Goal: Task Accomplishment & Management: Complete application form

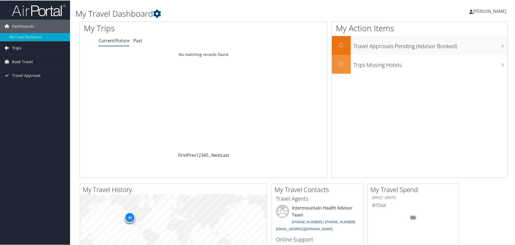
click at [17, 50] on span "Trips" at bounding box center [16, 47] width 9 height 13
click at [19, 58] on link "Current/Future Trips" at bounding box center [35, 58] width 70 height 8
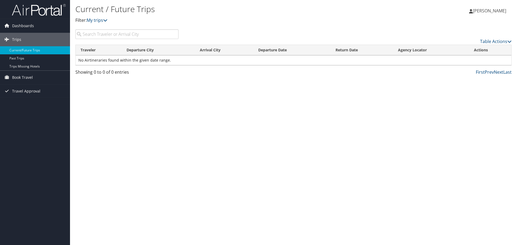
click at [99, 33] on input "search" at bounding box center [126, 34] width 103 height 10
type input "a"
type input "salt lake city, utAH"
click at [507, 41] on icon at bounding box center [509, 41] width 4 height 4
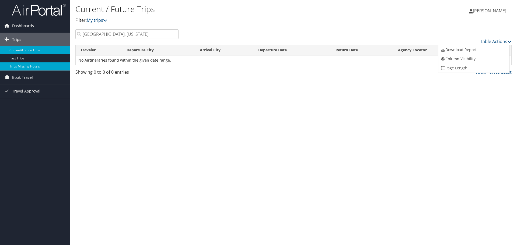
click at [28, 65] on link "Trips Missing Hotels" at bounding box center [35, 66] width 70 height 8
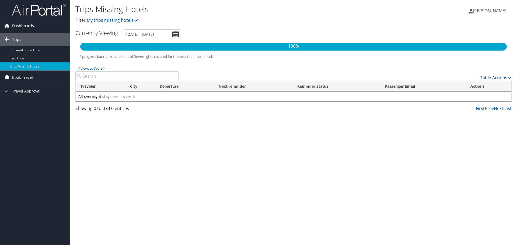
click at [26, 76] on span "Book Travel" at bounding box center [22, 77] width 21 height 13
click at [24, 105] on link "Book/Manage Online Trips" at bounding box center [35, 104] width 70 height 8
click at [31, 96] on link "Approval Request (Beta)" at bounding box center [35, 96] width 70 height 8
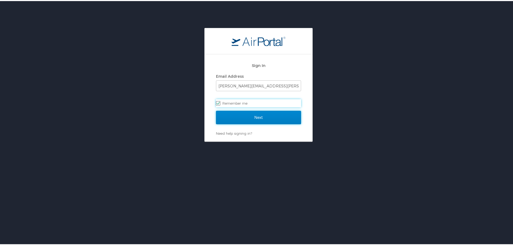
click at [242, 114] on input "Next" at bounding box center [258, 116] width 85 height 13
